Goal: Transaction & Acquisition: Purchase product/service

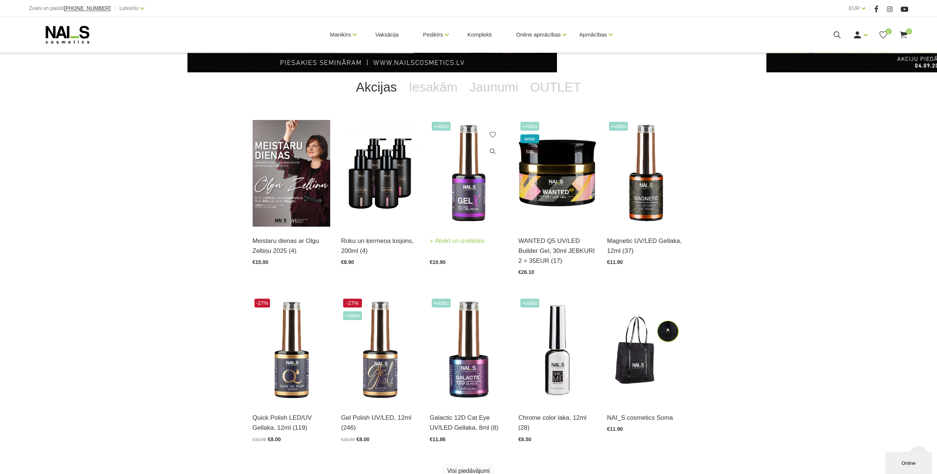
scroll to position [148, 0]
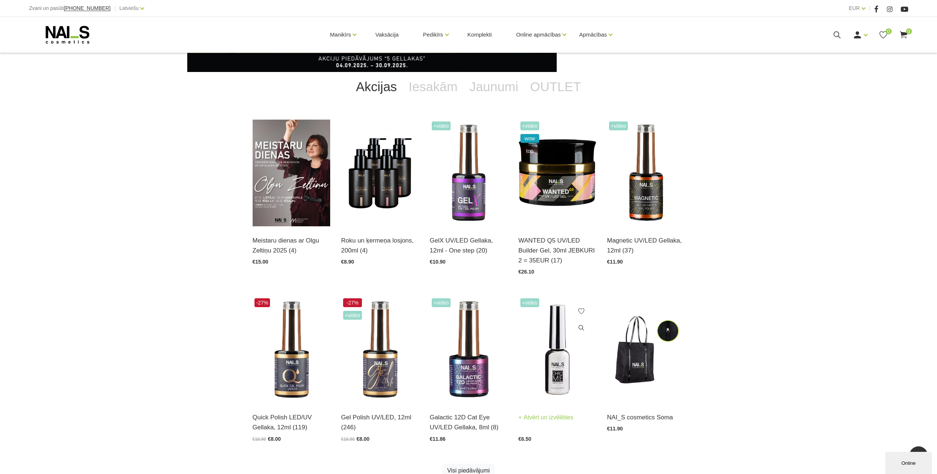
click at [549, 364] on img at bounding box center [557, 350] width 78 height 107
